Goal: Task Accomplishment & Management: Manage account settings

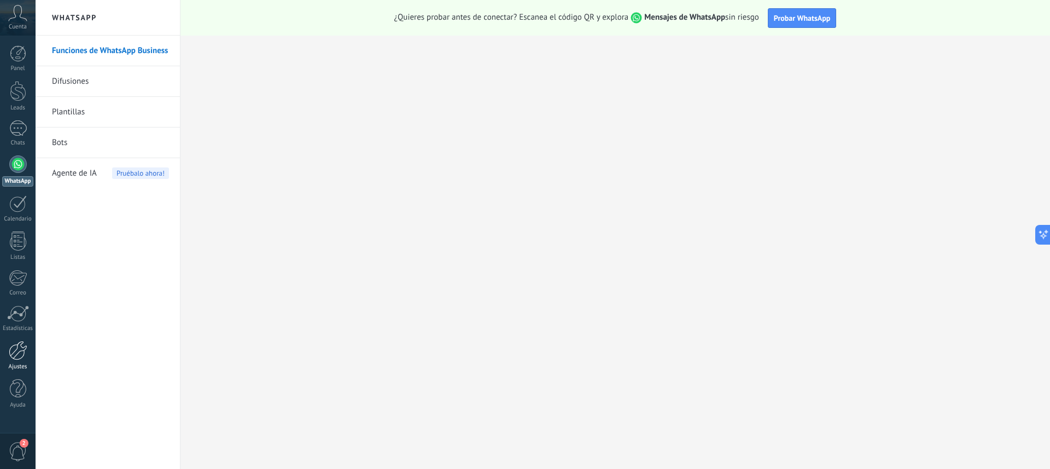
click at [13, 348] on div at bounding box center [18, 350] width 19 height 19
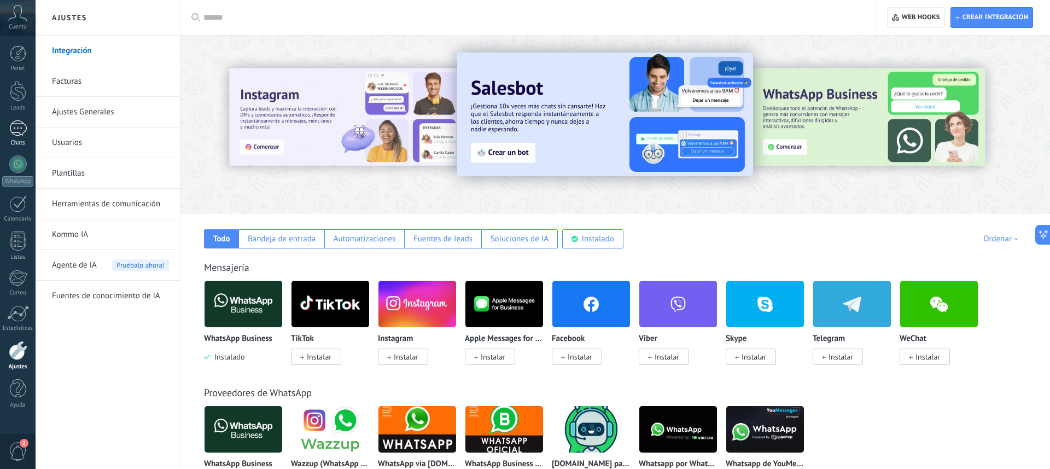
scroll to position [4, 0]
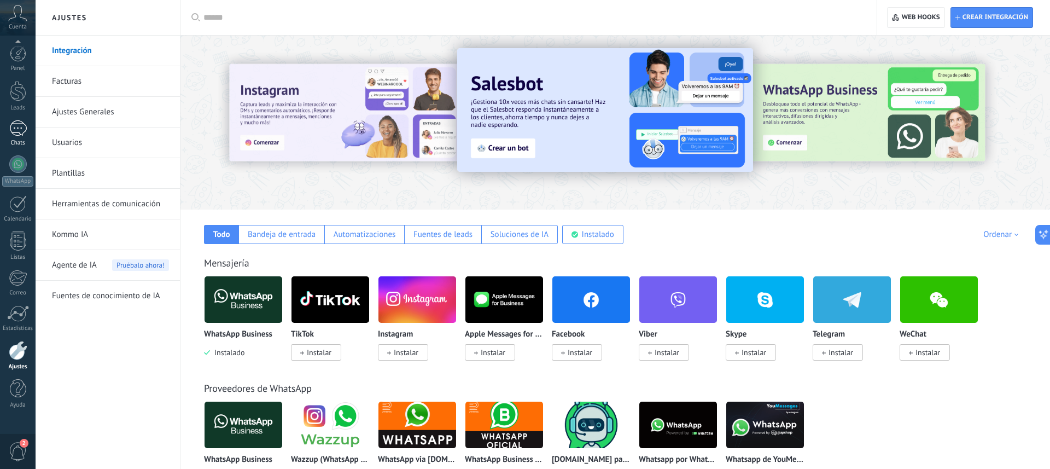
click at [16, 130] on div at bounding box center [18, 128] width 18 height 16
